Goal: Task Accomplishment & Management: Manage account settings

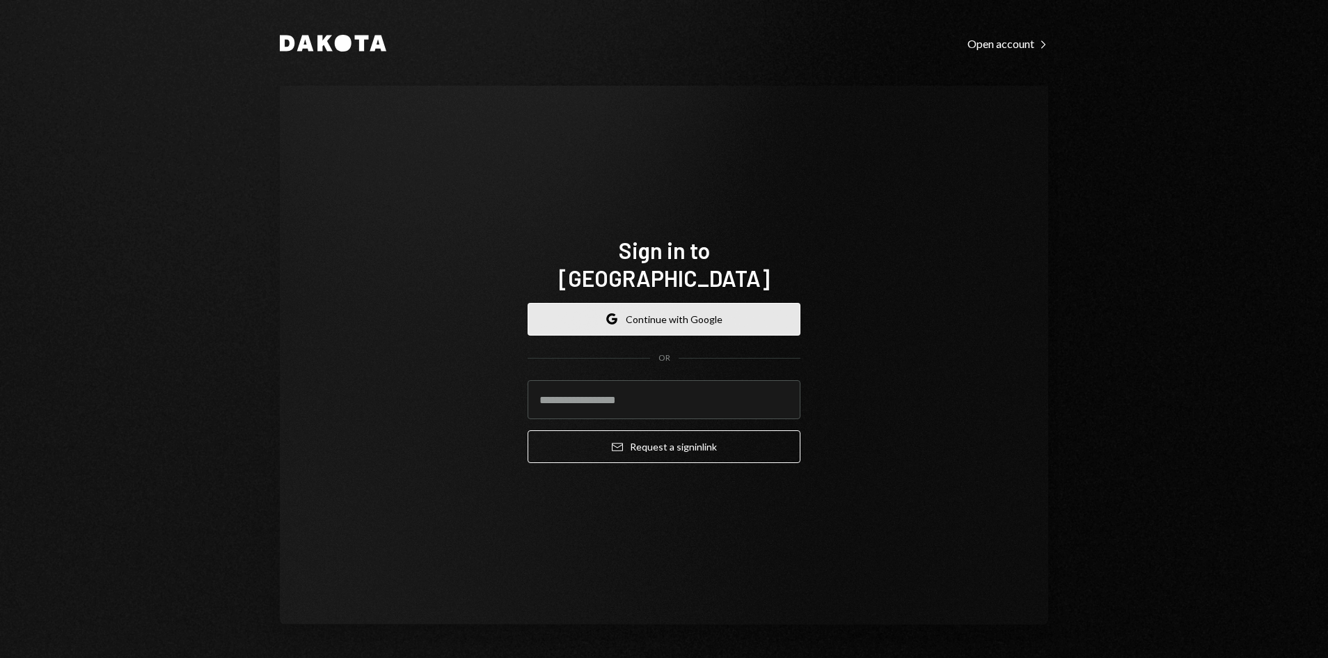
click at [669, 303] on button "Google Continue with Google" at bounding box center [664, 319] width 273 height 33
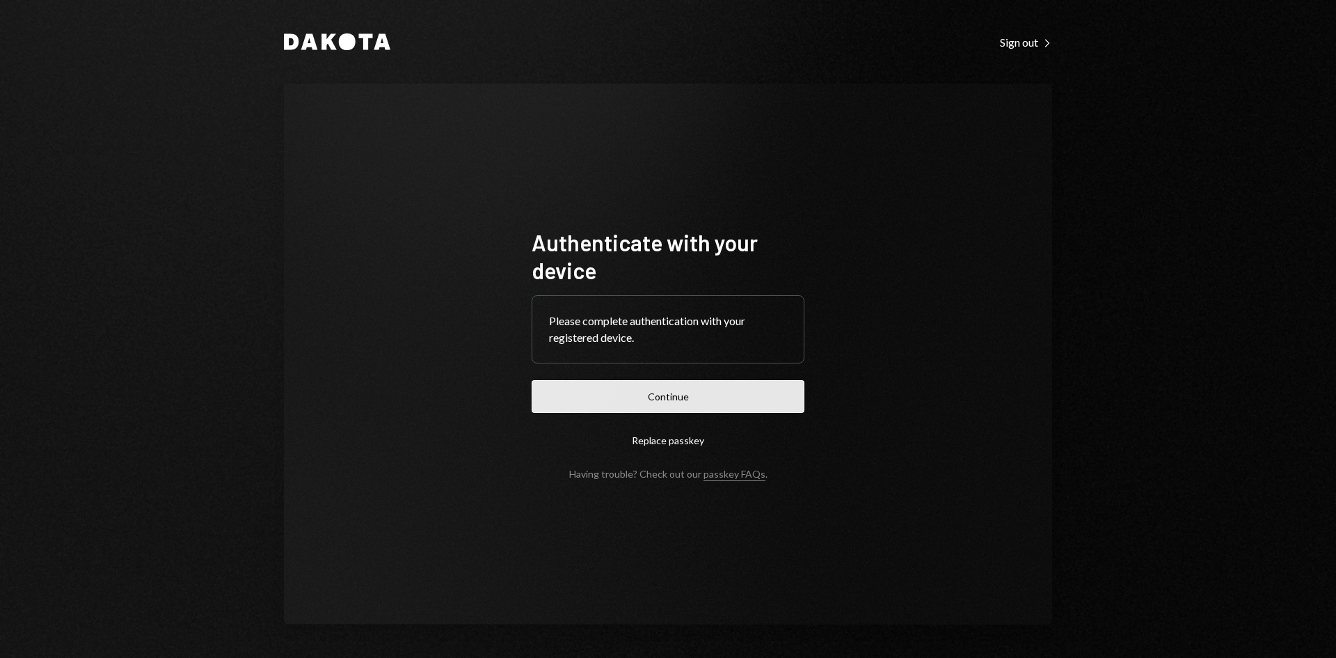
click at [553, 393] on button "Continue" at bounding box center [668, 396] width 273 height 33
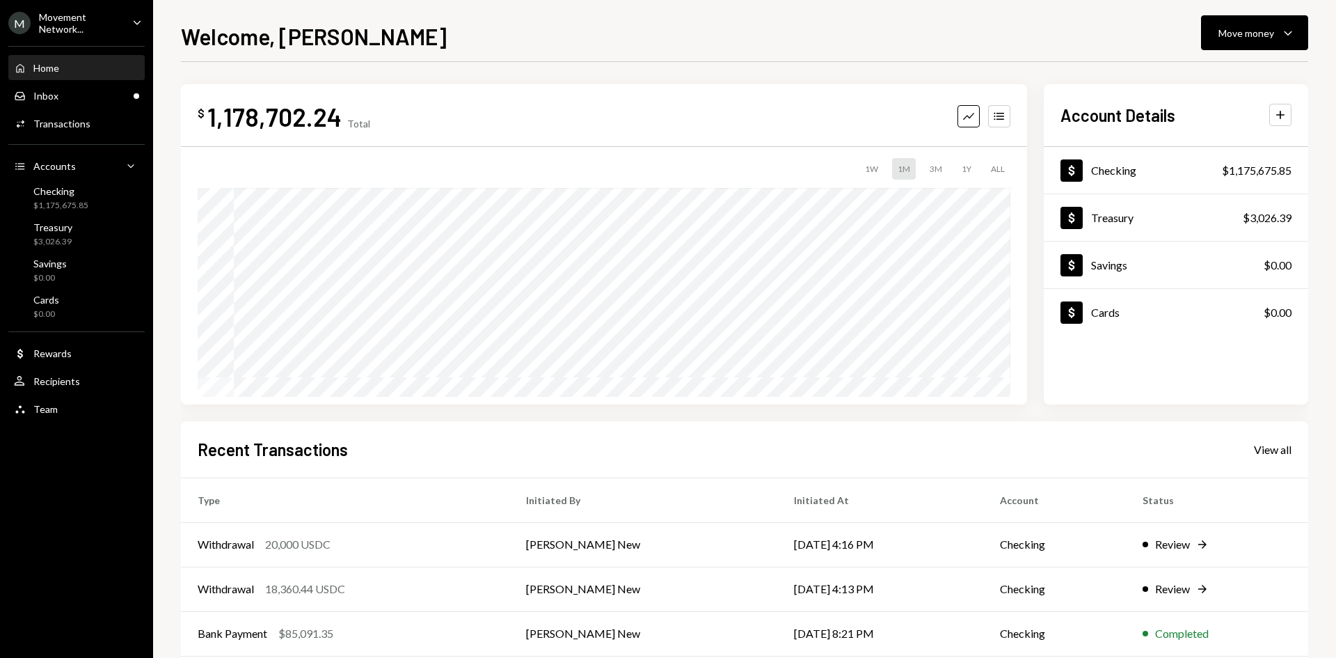
click at [143, 20] on icon "Caret Down" at bounding box center [136, 22] width 15 height 15
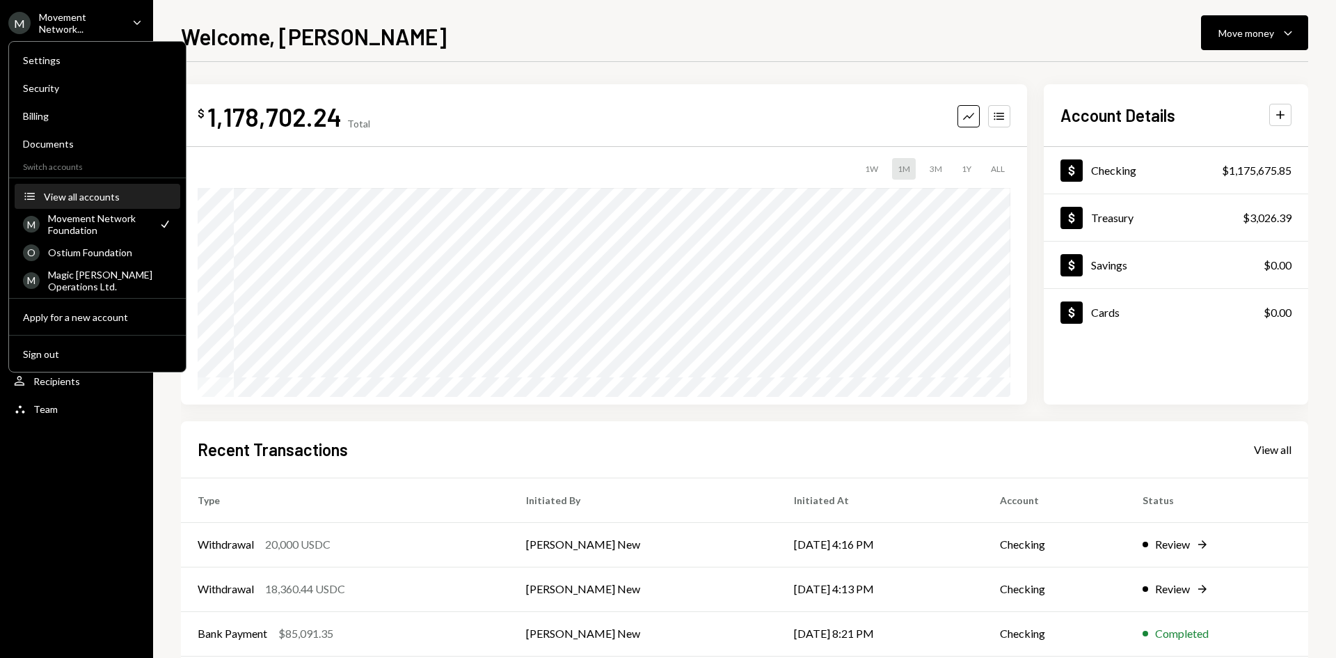
click at [79, 203] on button "Accounts View all accounts" at bounding box center [98, 196] width 166 height 25
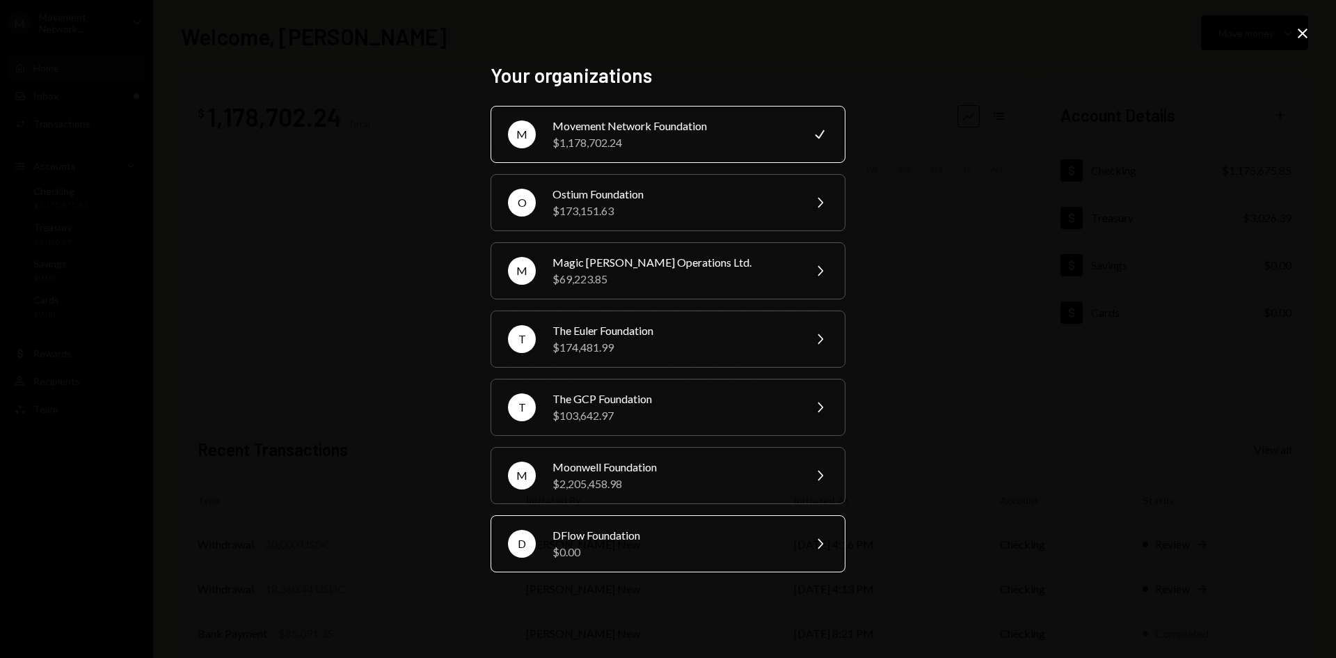
click at [583, 535] on div "DFlow Foundation" at bounding box center [674, 535] width 242 height 17
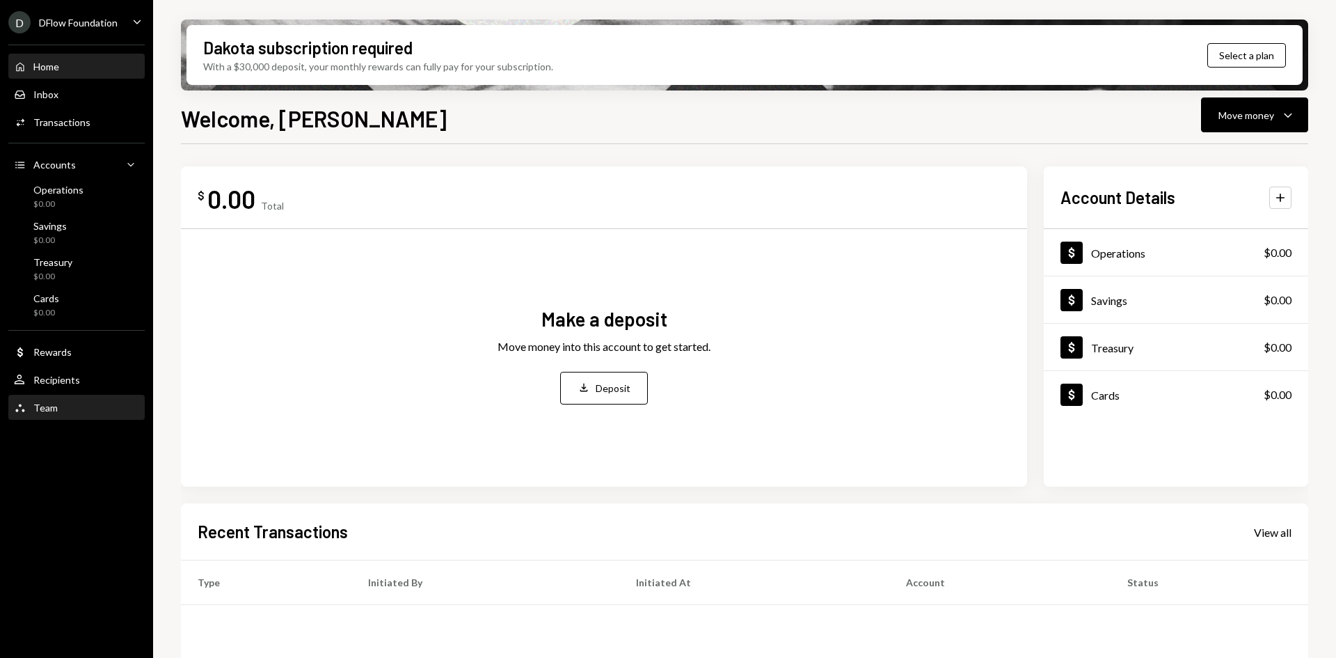
click at [65, 403] on div "Team Team" at bounding box center [76, 408] width 125 height 13
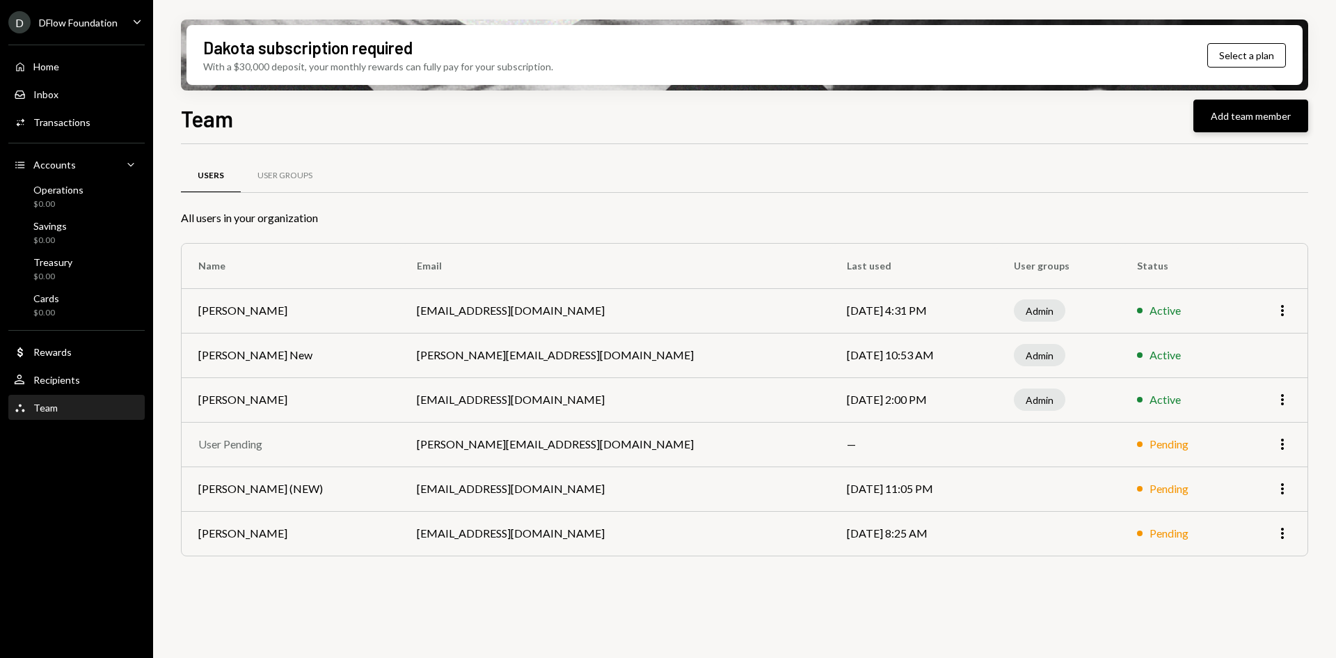
click at [1254, 116] on button "Add team member" at bounding box center [1251, 116] width 115 height 33
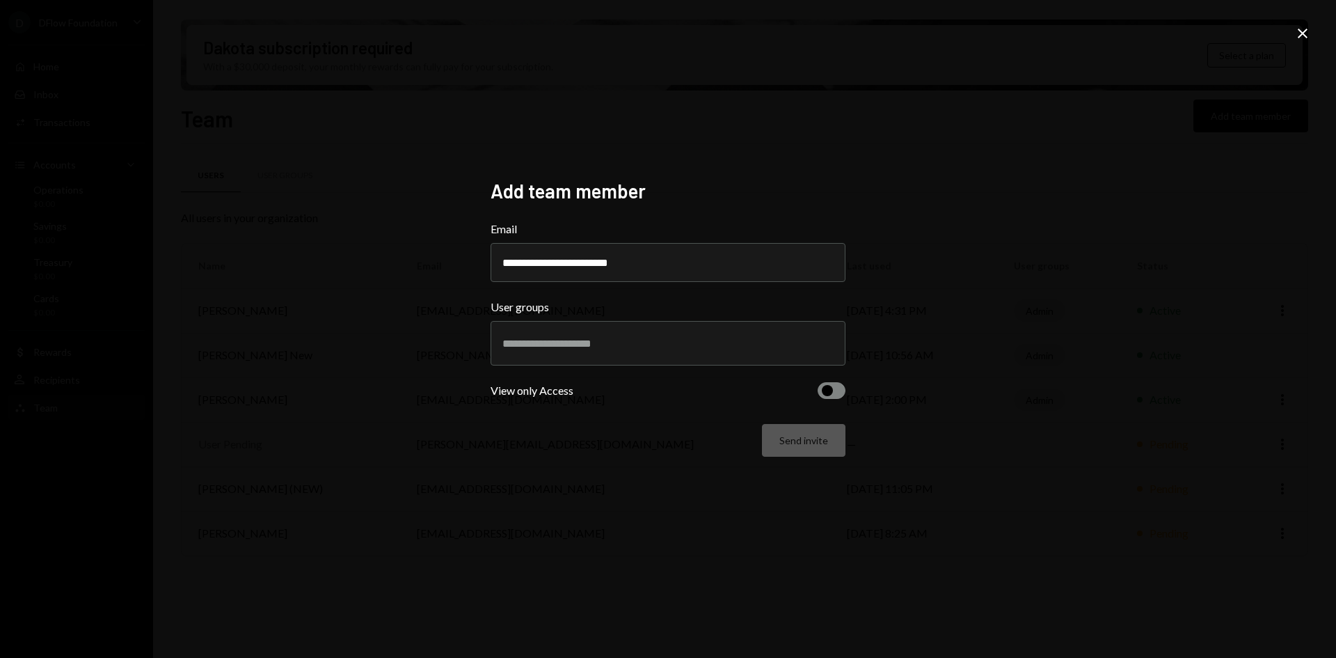
type input "**********"
click at [719, 347] on input "text" at bounding box center [668, 343] width 331 height 13
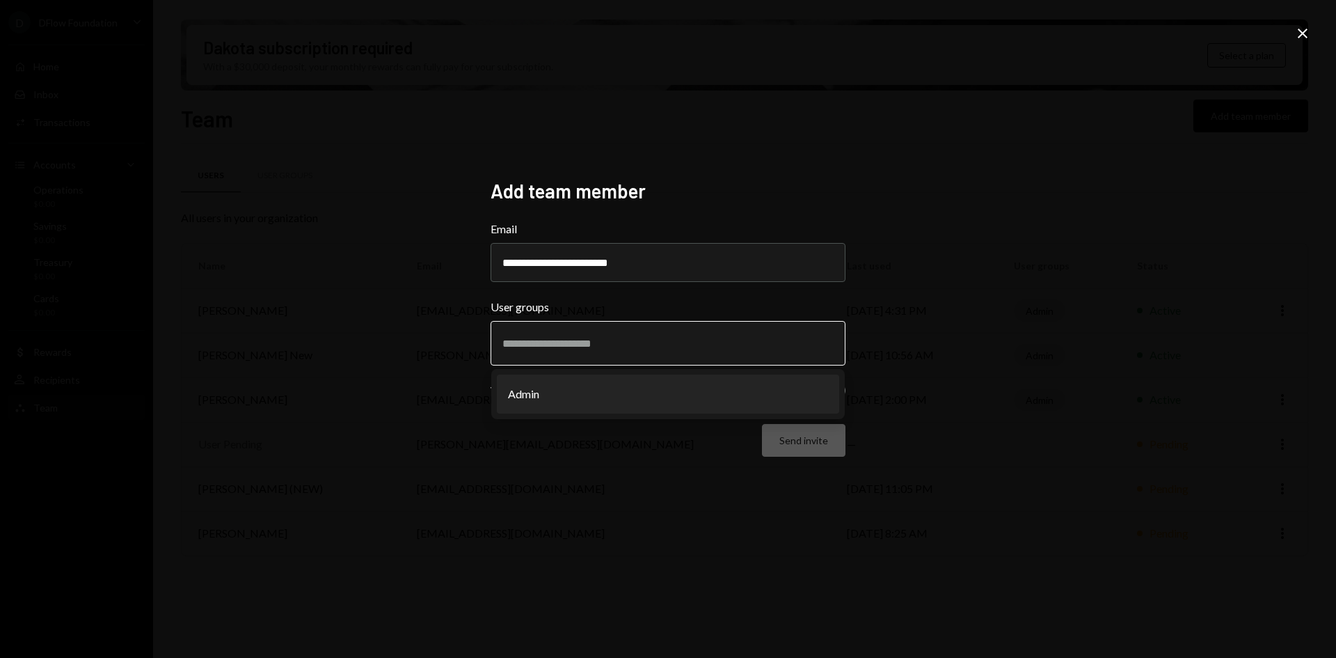
click at [678, 393] on li "Admin" at bounding box center [668, 393] width 342 height 39
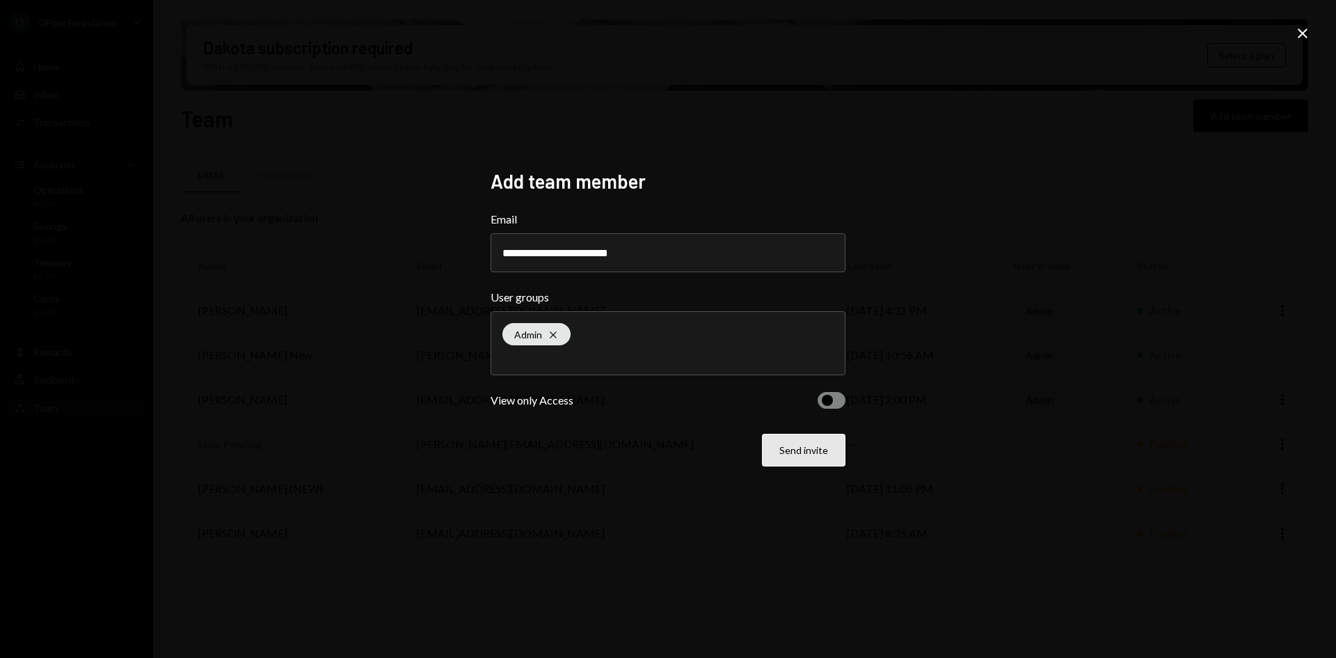
click at [814, 440] on button "Send invite" at bounding box center [804, 450] width 84 height 33
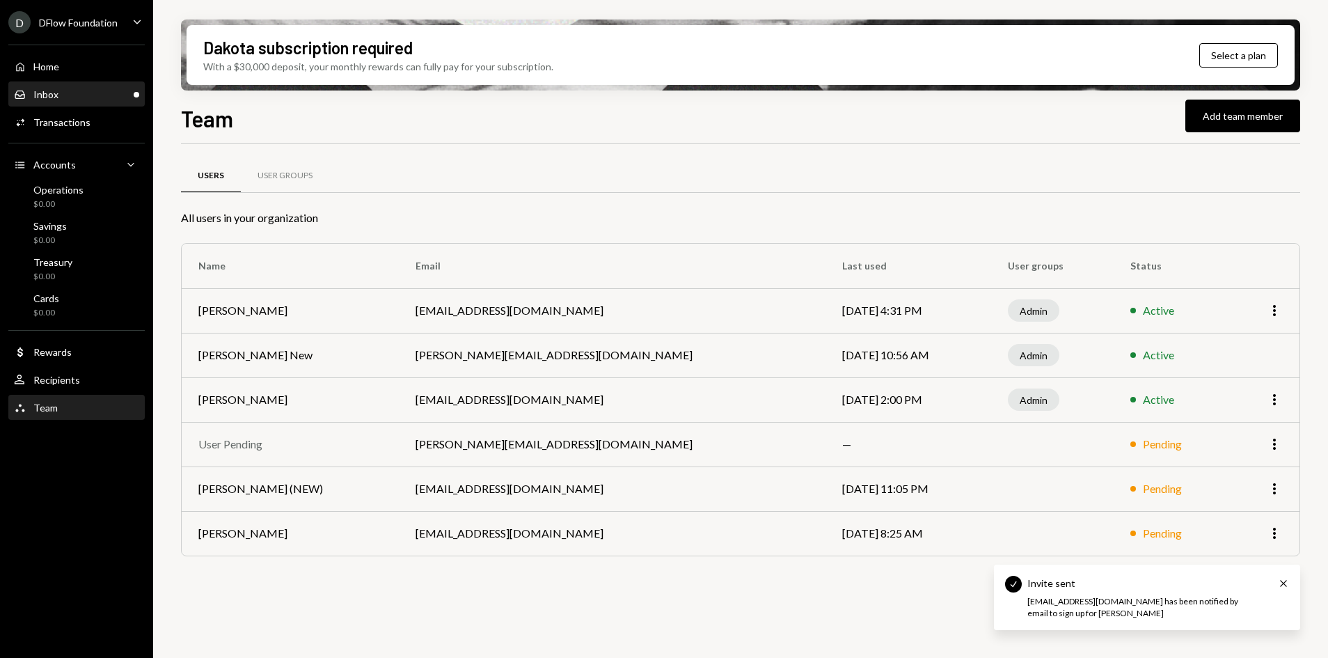
click at [79, 93] on div "Inbox Inbox" at bounding box center [76, 94] width 125 height 13
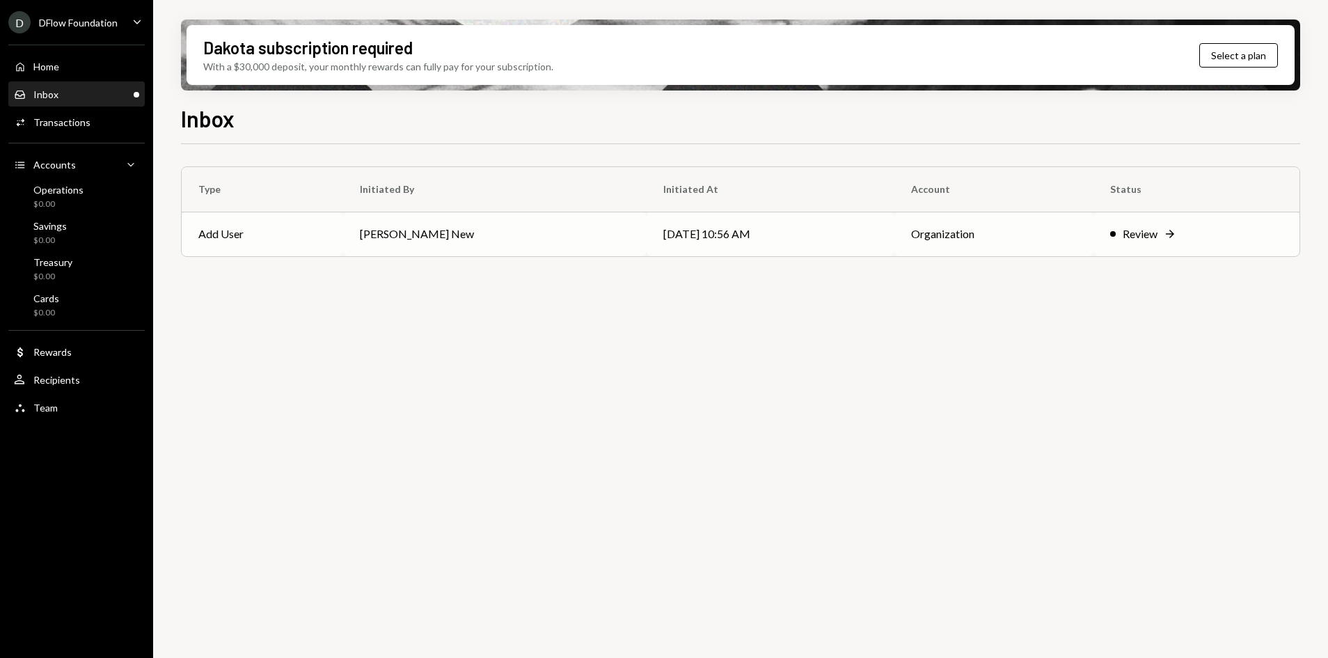
click at [552, 219] on td "[PERSON_NAME] New" at bounding box center [494, 234] width 303 height 45
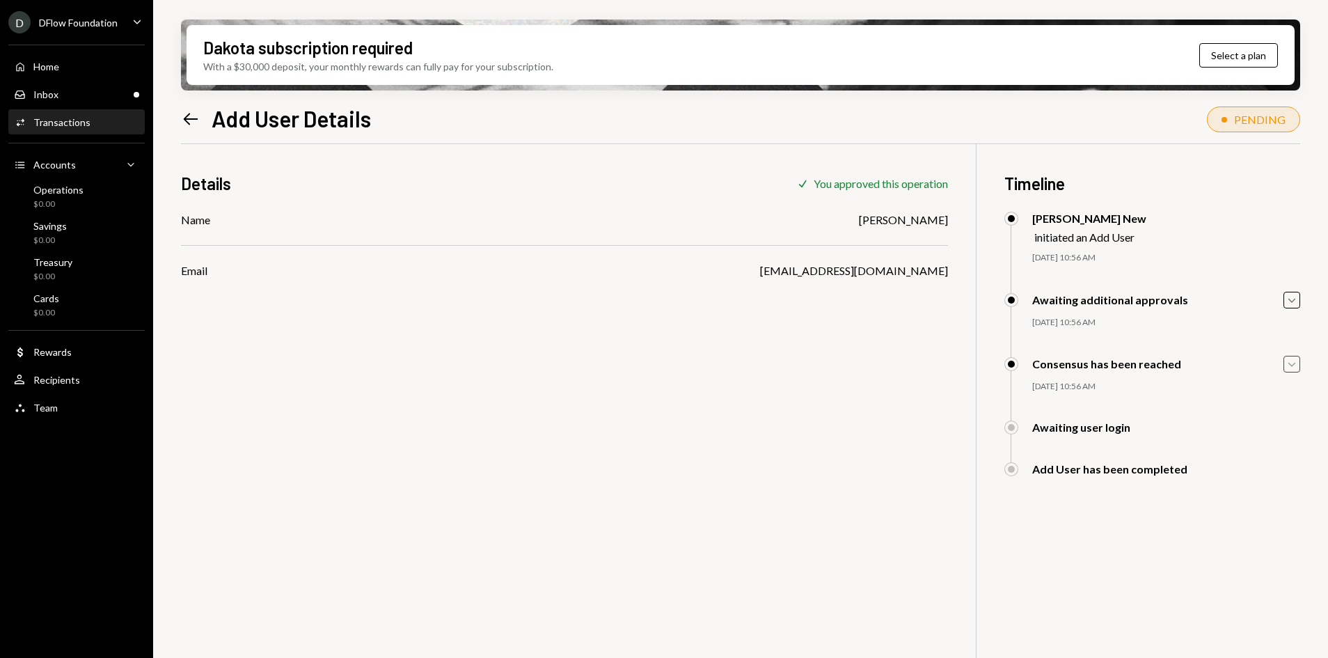
click at [1290, 364] on icon "button" at bounding box center [1291, 365] width 7 height 4
click at [1290, 364] on icon "button" at bounding box center [1291, 363] width 7 height 4
